Goal: Navigation & Orientation: Find specific page/section

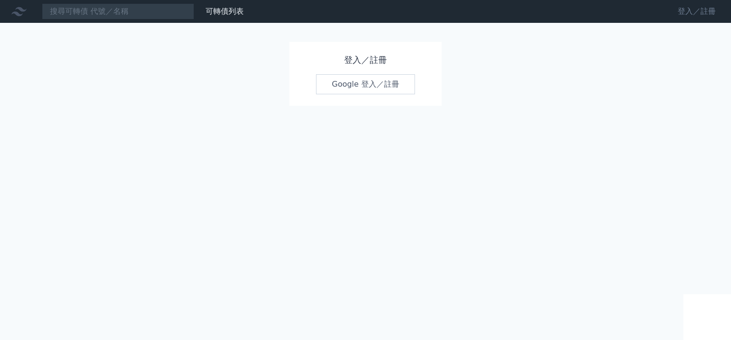
click at [689, 12] on link "登入／註冊" at bounding box center [696, 11] width 53 height 15
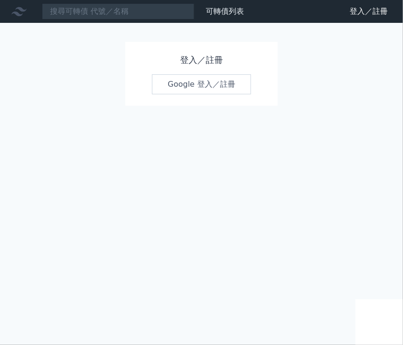
click at [215, 92] on link "Google 登入／註冊" at bounding box center [201, 84] width 99 height 20
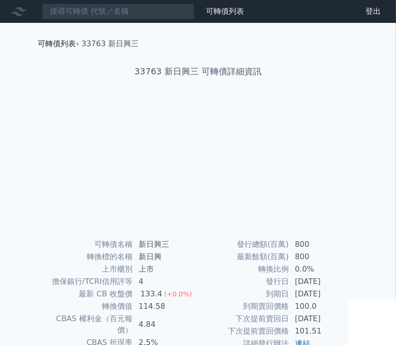
click at [63, 39] on link "可轉債列表" at bounding box center [57, 43] width 38 height 9
